Goal: Check status: Check status

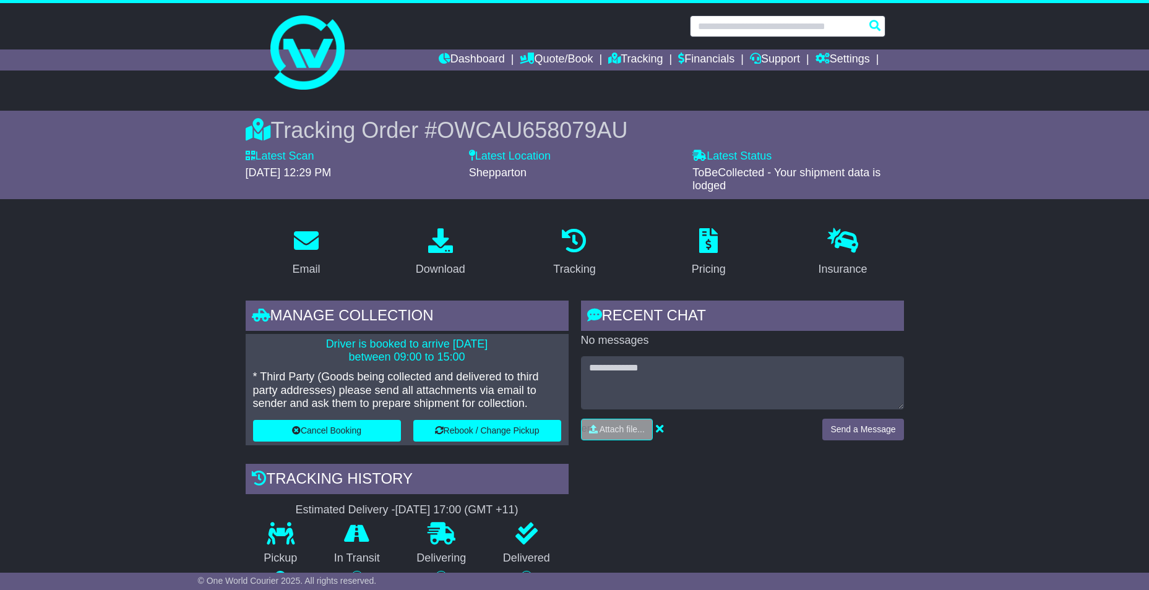
click at [721, 33] on input "text" at bounding box center [787, 26] width 195 height 22
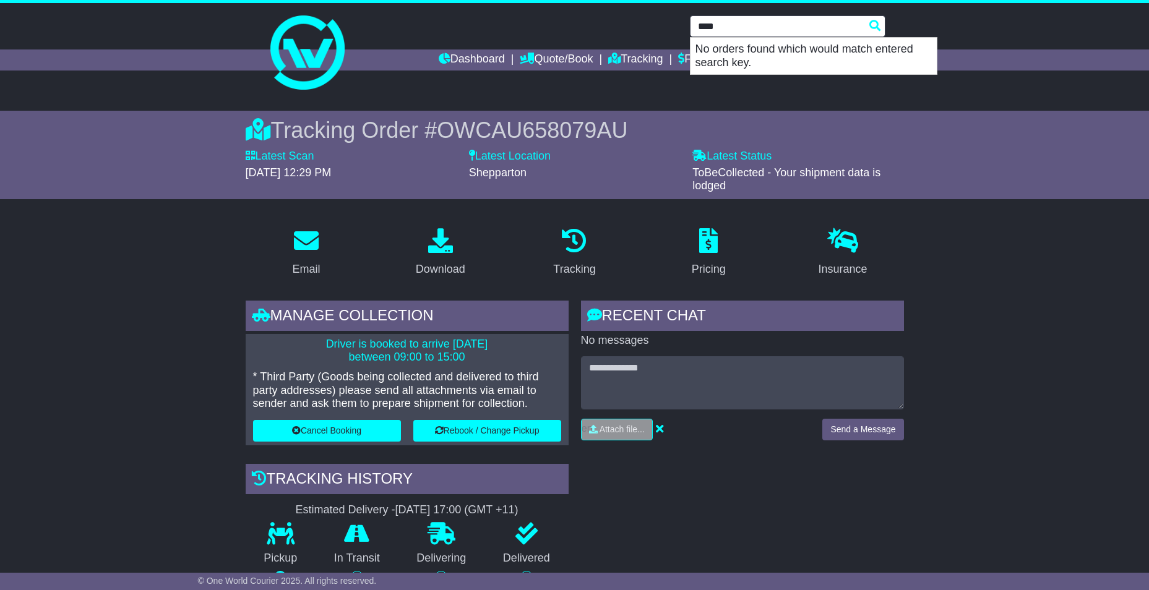
type input "****"
click at [474, 64] on link "Dashboard" at bounding box center [472, 59] width 66 height 21
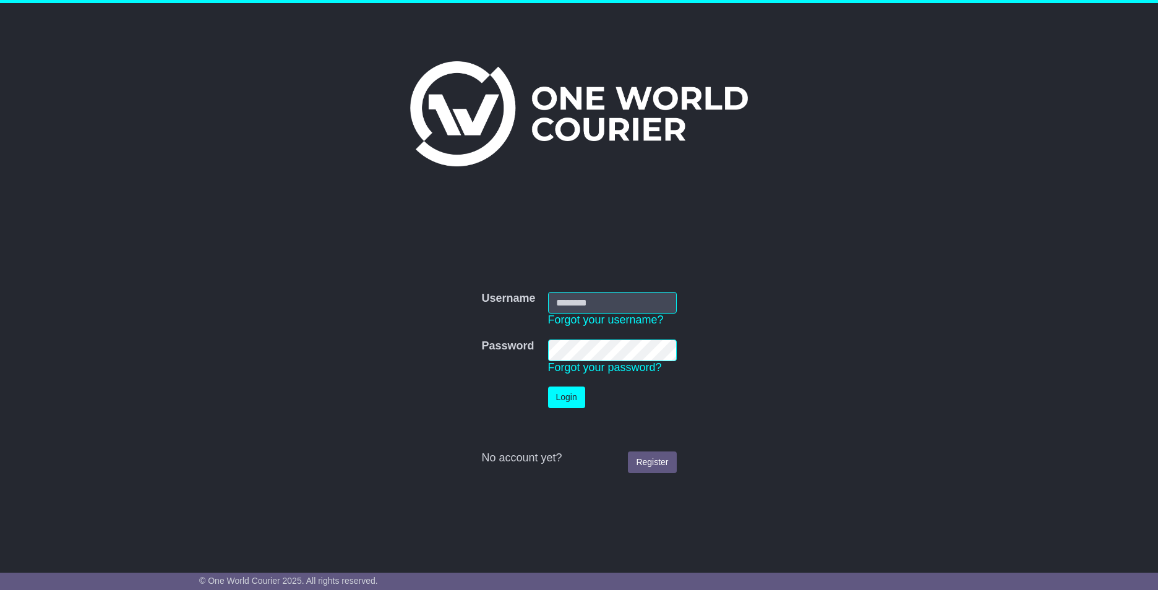
type input "**********"
click at [565, 392] on button "Login" at bounding box center [566, 398] width 37 height 22
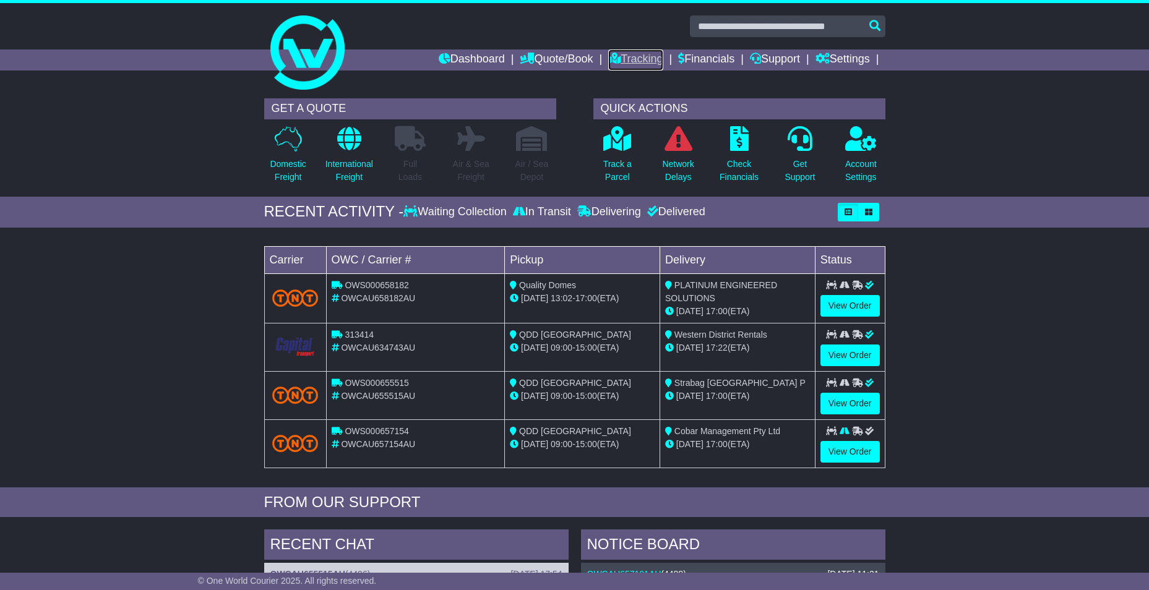
click at [634, 55] on link "Tracking" at bounding box center [635, 59] width 54 height 21
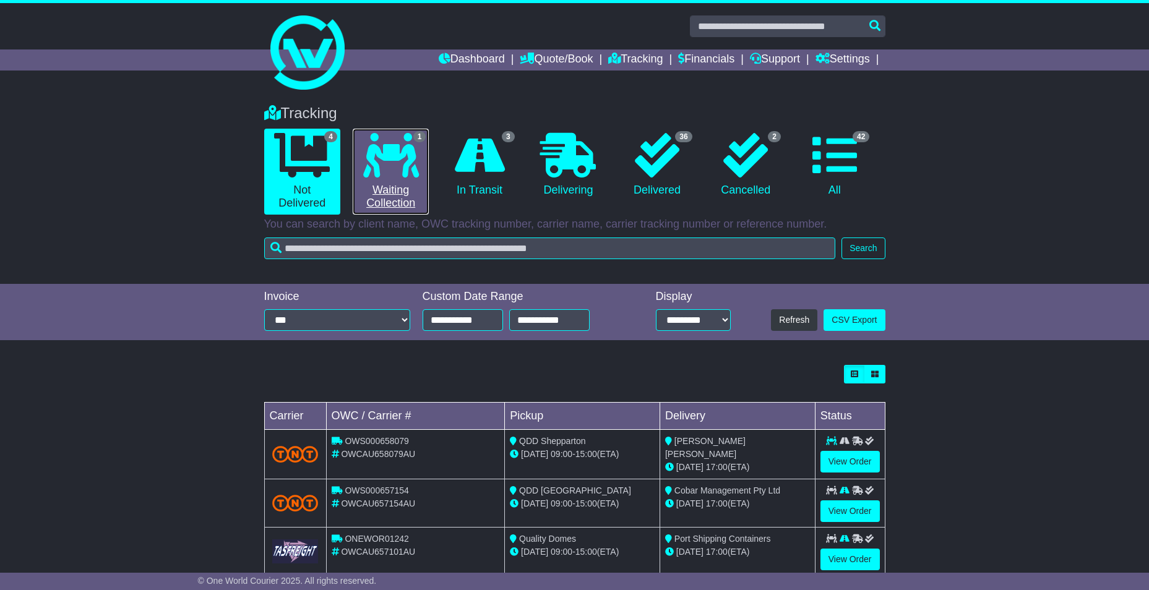
click at [390, 167] on icon at bounding box center [391, 155] width 56 height 45
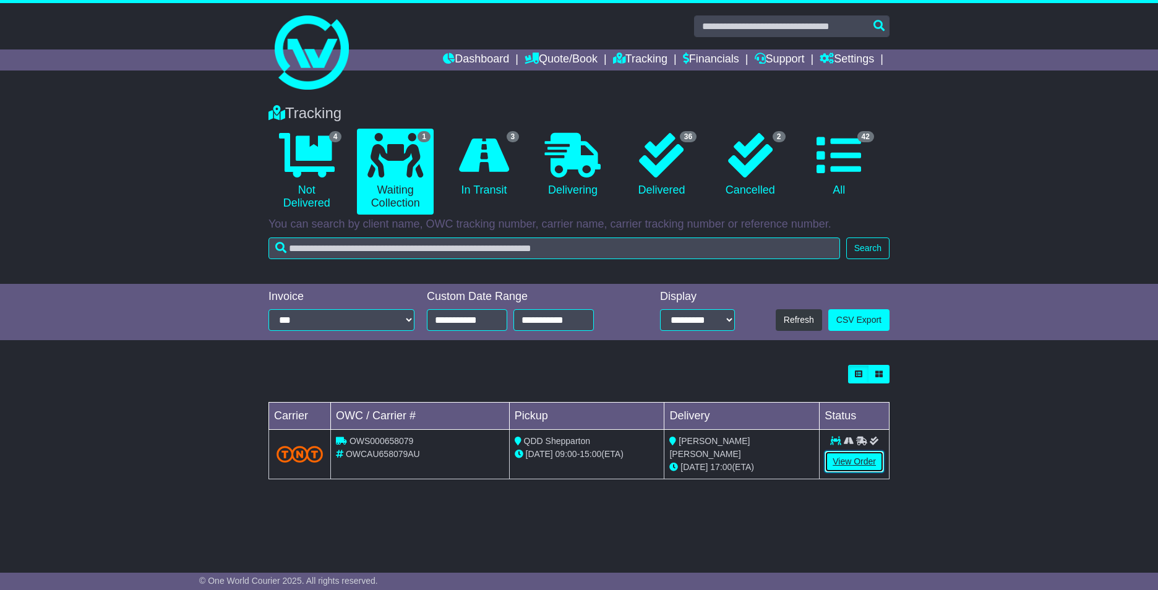
click at [845, 463] on link "View Order" at bounding box center [854, 462] width 59 height 22
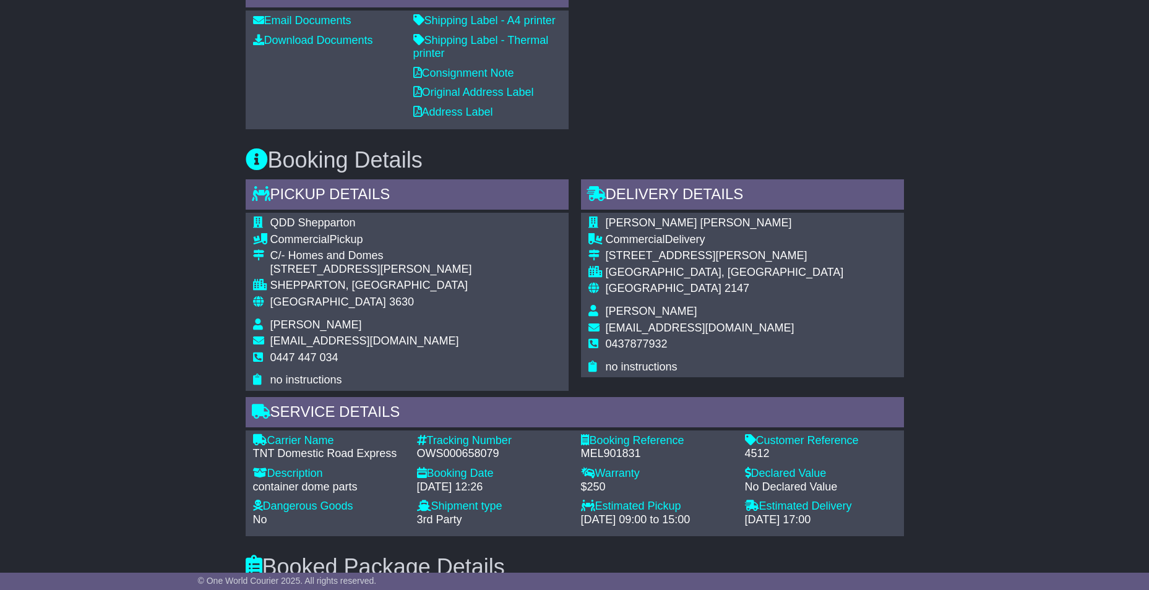
scroll to position [680, 0]
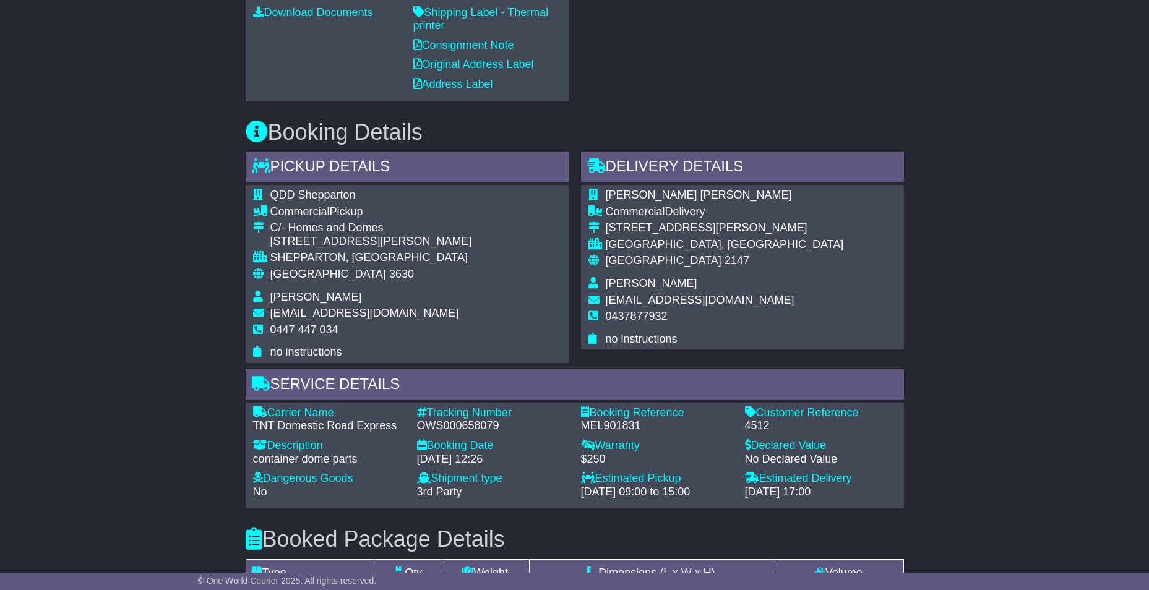
click at [477, 429] on div "OWS000658079" at bounding box center [493, 426] width 152 height 14
drag, startPoint x: 477, startPoint y: 429, endPoint x: 87, endPoint y: 236, distance: 435.2
click at [87, 236] on div "Email Download Tracking Pricing Insurance" at bounding box center [574, 245] width 1149 height 1416
